Goal: Task Accomplishment & Management: Use online tool/utility

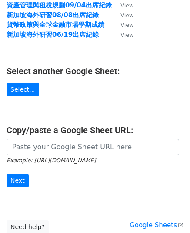
scroll to position [130, 0]
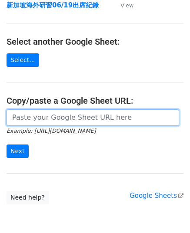
click at [66, 115] on input "url" at bounding box center [93, 117] width 172 height 16
paste input "[URL][DOMAIN_NAME]"
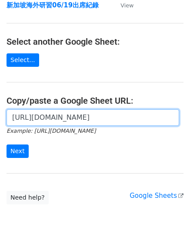
scroll to position [0, 224]
type input "[URL][DOMAIN_NAME]"
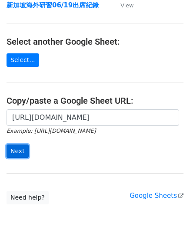
click at [15, 149] on input "Next" at bounding box center [18, 151] width 22 height 13
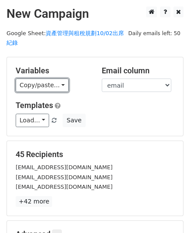
click at [49, 90] on link "Copy/paste..." at bounding box center [42, 85] width 53 height 13
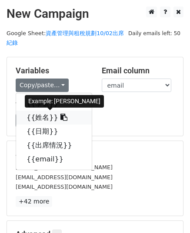
click at [49, 114] on link "{{姓名}}" at bounding box center [54, 118] width 76 height 14
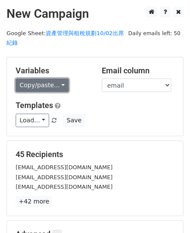
click at [50, 90] on link "Copy/paste..." at bounding box center [42, 85] width 53 height 13
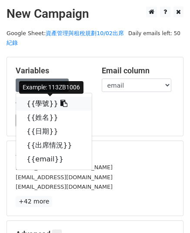
click at [60, 103] on icon at bounding box center [63, 103] width 7 height 7
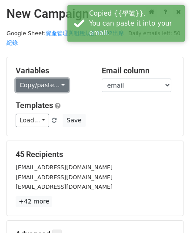
click at [23, 81] on link "Copy/paste..." at bounding box center [42, 85] width 53 height 13
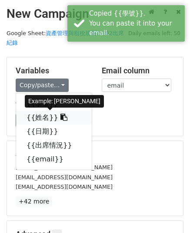
click at [60, 117] on icon at bounding box center [63, 117] width 7 height 7
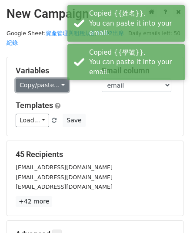
click at [43, 85] on link "Copy/paste..." at bounding box center [42, 85] width 53 height 13
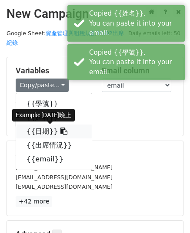
click at [60, 131] on icon at bounding box center [63, 131] width 7 height 7
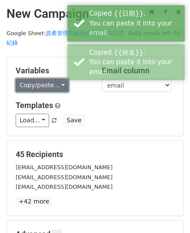
click at [65, 83] on link "Copy/paste..." at bounding box center [42, 85] width 53 height 13
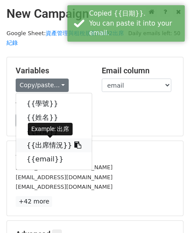
click at [74, 148] on icon at bounding box center [77, 144] width 7 height 7
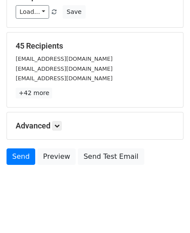
scroll to position [112, 0]
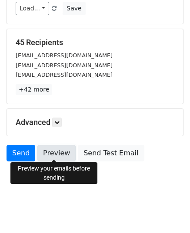
click at [55, 154] on link "Preview" at bounding box center [56, 153] width 38 height 16
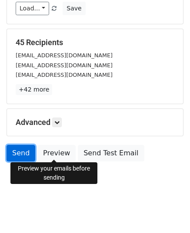
click at [13, 150] on link "Send" at bounding box center [21, 153] width 29 height 16
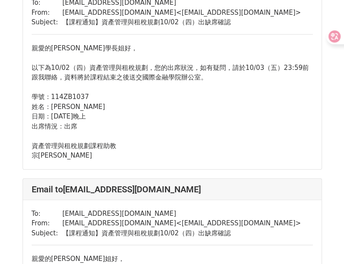
scroll to position [5836, 0]
